Goal: Task Accomplishment & Management: Manage account settings

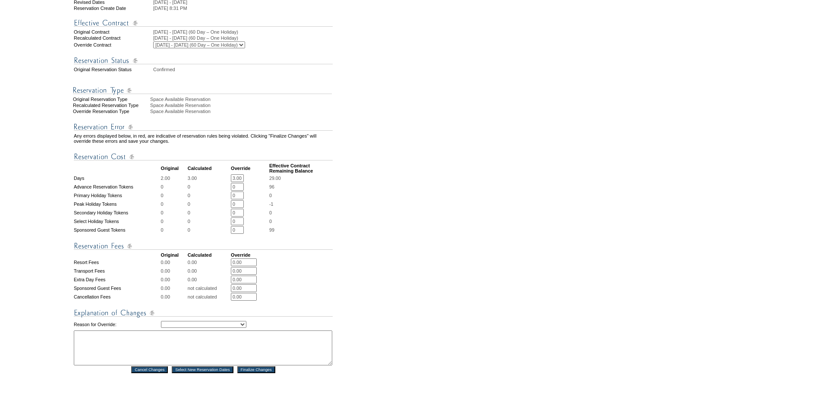
scroll to position [173, 0]
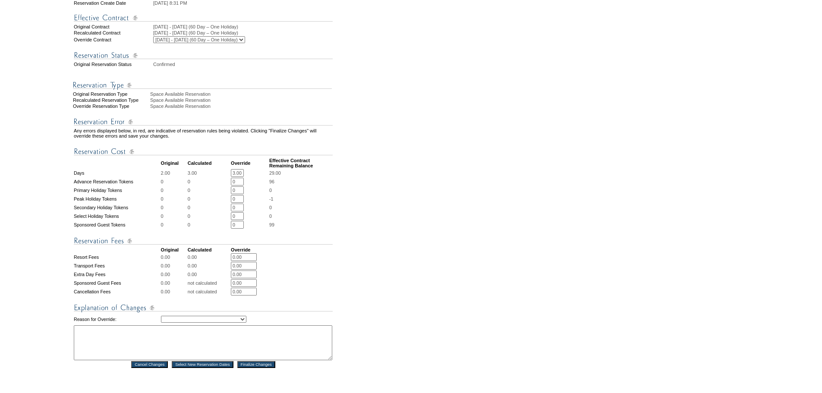
click at [247, 323] on select "Creating Continuous Stay Days Rebooked After Cancellation Editing Occupant Expe…" at bounding box center [203, 319] width 85 height 7
select select "1043"
click at [161, 323] on select "Creating Continuous Stay Days Rebooked After Cancellation Editing Occupant Expe…" at bounding box center [203, 319] width 85 height 7
click at [84, 354] on textarea at bounding box center [203, 343] width 259 height 35
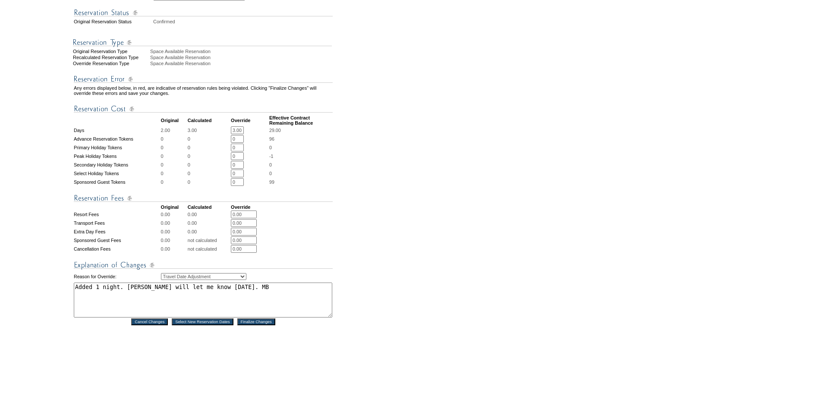
scroll to position [216, 0]
type textarea "Added 1 night. Phil will let me know today. MB"
click at [266, 325] on input "Finalize Changes" at bounding box center [256, 321] width 38 height 7
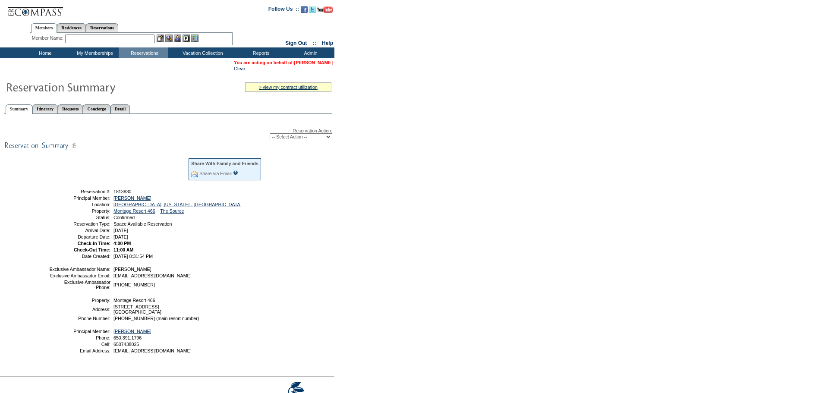
click at [323, 64] on link "[PERSON_NAME]" at bounding box center [313, 62] width 38 height 5
